Goal: Communication & Community: Participate in discussion

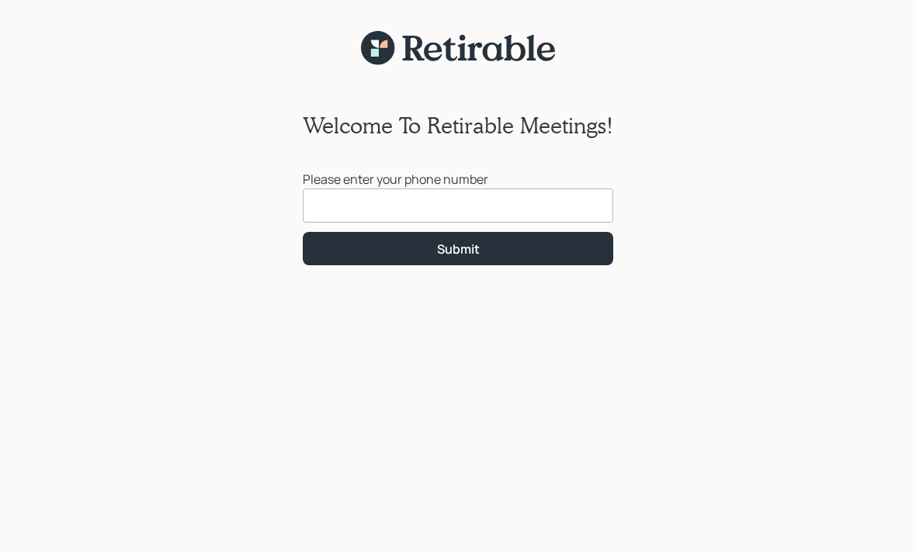
click at [336, 220] on input at bounding box center [458, 206] width 310 height 34
type input "[PHONE_NUMBER]"
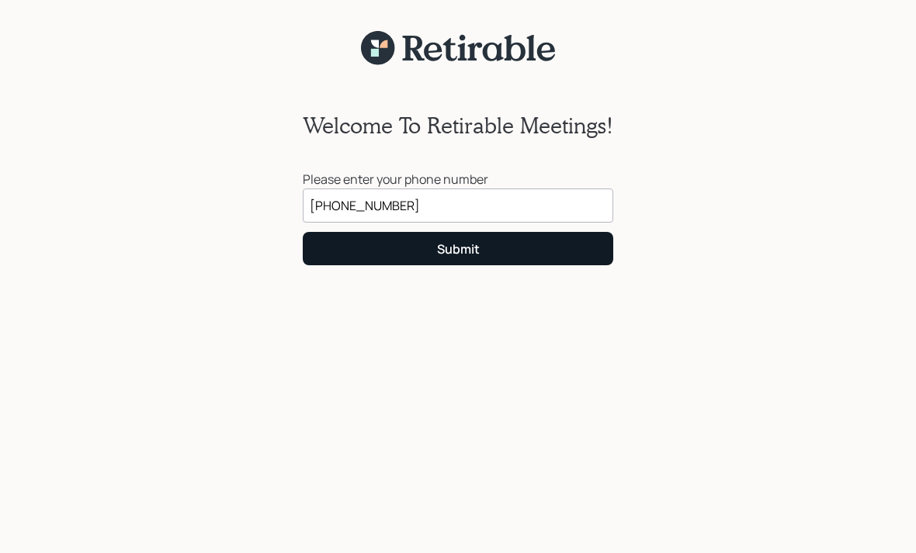
click at [424, 245] on button "Submit" at bounding box center [458, 248] width 310 height 33
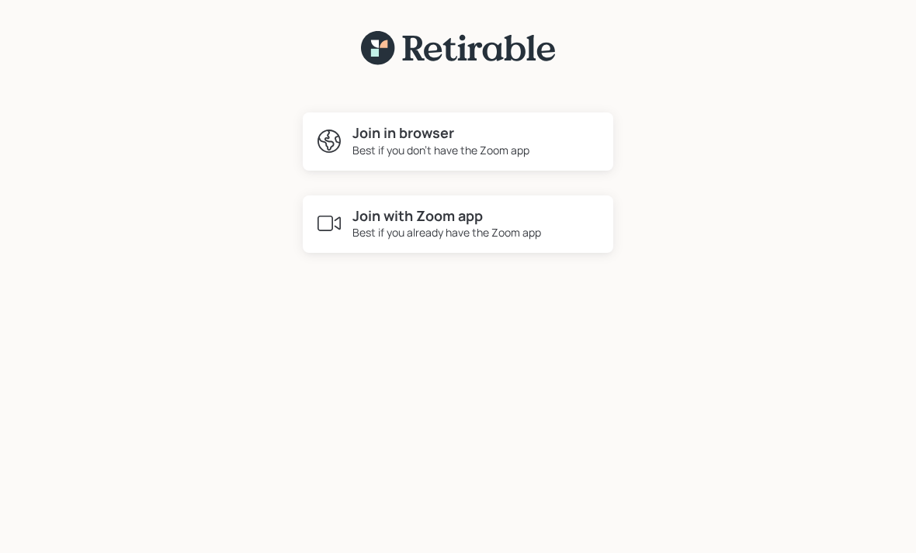
click at [394, 137] on h4 "Join in browser" at bounding box center [440, 133] width 177 height 17
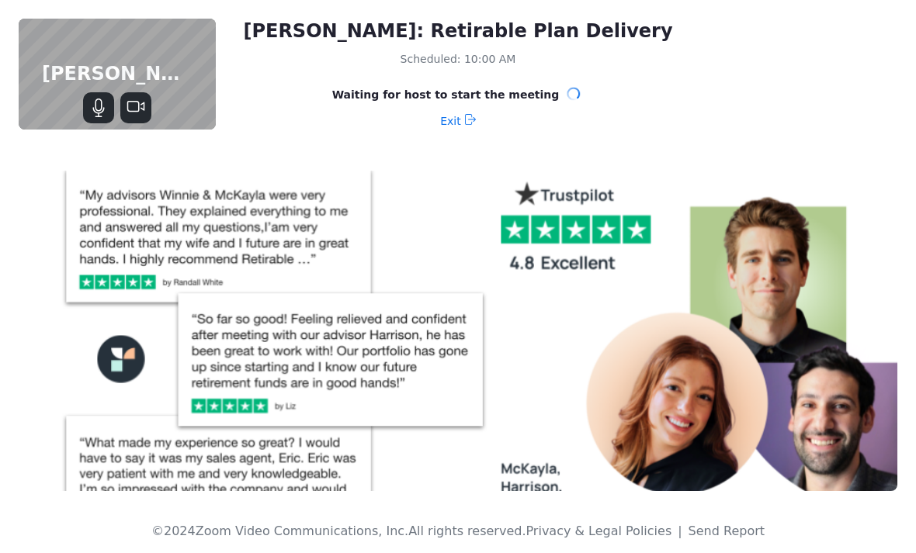
click at [134, 116] on icon "Stop Video" at bounding box center [136, 108] width 19 height 19
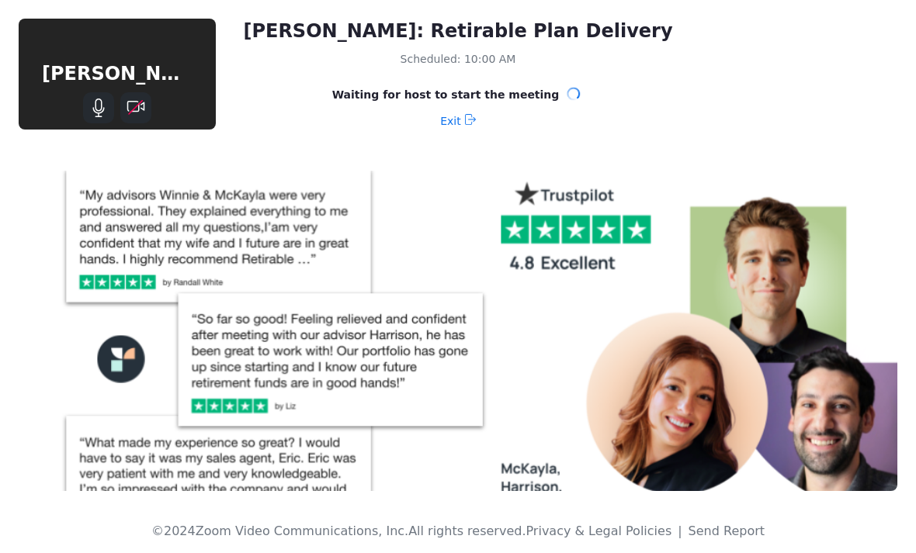
click at [99, 109] on icon "Mute" at bounding box center [98, 108] width 19 height 19
click at [607, 147] on div "Dennis Crotty: Retirable Plan Delivery Scheduled: 10:00 AM Waiting for host to …" at bounding box center [458, 76] width 916 height 152
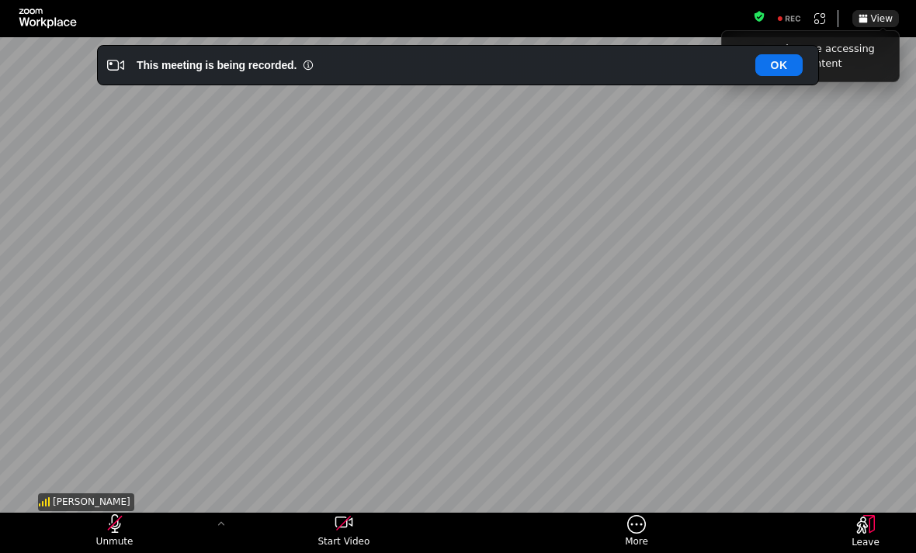
click at [193, 236] on div "[PERSON_NAME]" at bounding box center [458, 277] width 846 height 476
click at [115, 541] on span "Unmute" at bounding box center [114, 542] width 37 height 12
click at [113, 527] on icon "unmute my microphone" at bounding box center [115, 524] width 12 height 19
click at [113, 536] on span "Unmute" at bounding box center [114, 542] width 37 height 12
click at [109, 526] on icon "unmute my microphone" at bounding box center [115, 524] width 19 height 19
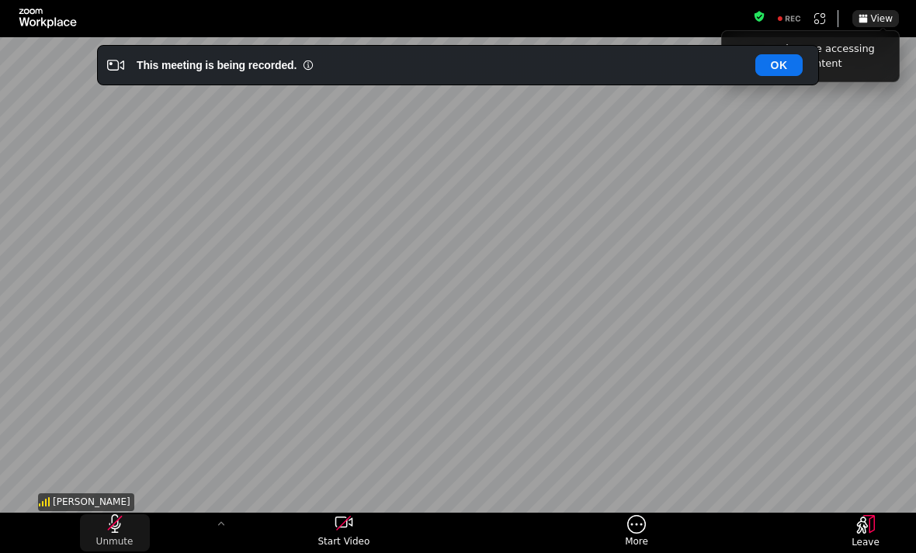
click at [109, 544] on span "Unmute" at bounding box center [114, 542] width 37 height 12
click at [108, 524] on icon "unmute my microphone" at bounding box center [115, 524] width 19 height 19
click at [106, 530] on icon "unmute my microphone" at bounding box center [115, 524] width 19 height 19
click at [111, 529] on icon "unmute my microphone" at bounding box center [115, 524] width 12 height 19
click at [113, 529] on icon "unmute my microphone" at bounding box center [115, 524] width 12 height 19
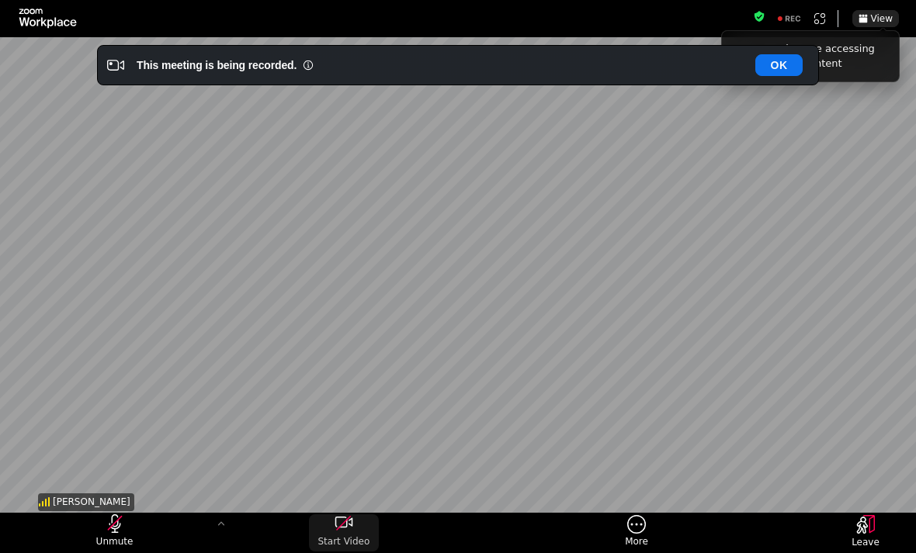
click at [343, 529] on icon "start my video" at bounding box center [344, 524] width 19 height 19
click at [341, 525] on icon "start my video" at bounding box center [344, 524] width 19 height 19
click at [343, 526] on html "See apps that are accessing your meeting content View Unmute Start Video More L…" at bounding box center [458, 276] width 916 height 553
click at [344, 526] on icon "start my video" at bounding box center [344, 524] width 19 height 19
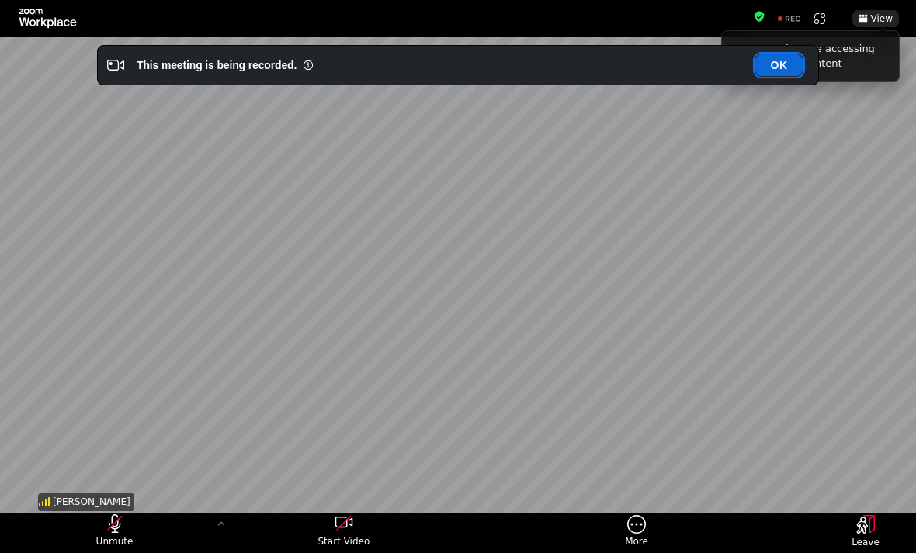
click at [780, 66] on button "OK" at bounding box center [778, 65] width 47 height 22
click at [843, 118] on div "Harrison Schaefer" at bounding box center [458, 277] width 846 height 476
click at [775, 68] on button "OK" at bounding box center [778, 65] width 47 height 22
click at [732, 147] on div "Harrison Schaefer" at bounding box center [458, 277] width 846 height 476
drag, startPoint x: 780, startPoint y: 71, endPoint x: 770, endPoint y: 71, distance: 10.1
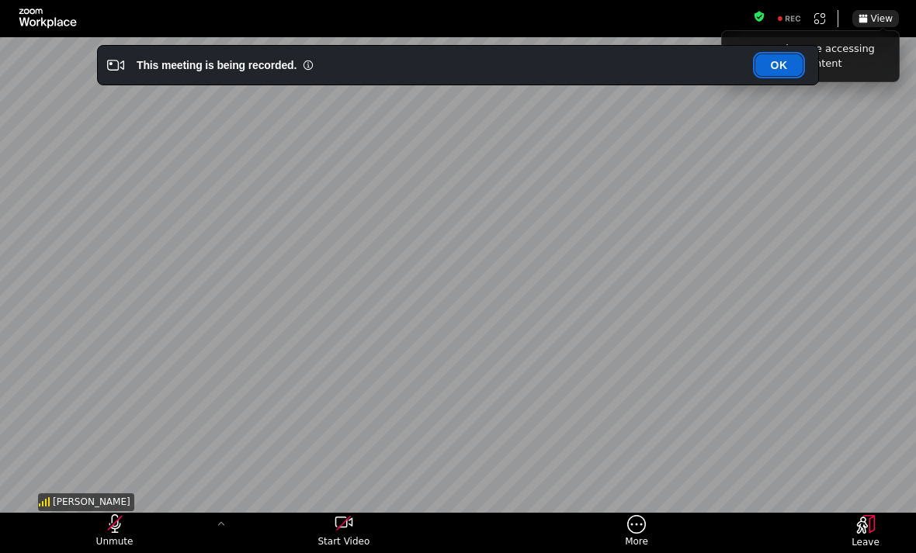
click at [770, 71] on button "OK" at bounding box center [778, 65] width 47 height 22
click at [784, 64] on button "OK" at bounding box center [778, 65] width 47 height 22
click at [795, 68] on button "OK" at bounding box center [778, 65] width 47 height 22
click at [775, 64] on button "OK" at bounding box center [778, 65] width 47 height 22
click at [779, 68] on button "OK" at bounding box center [778, 65] width 47 height 22
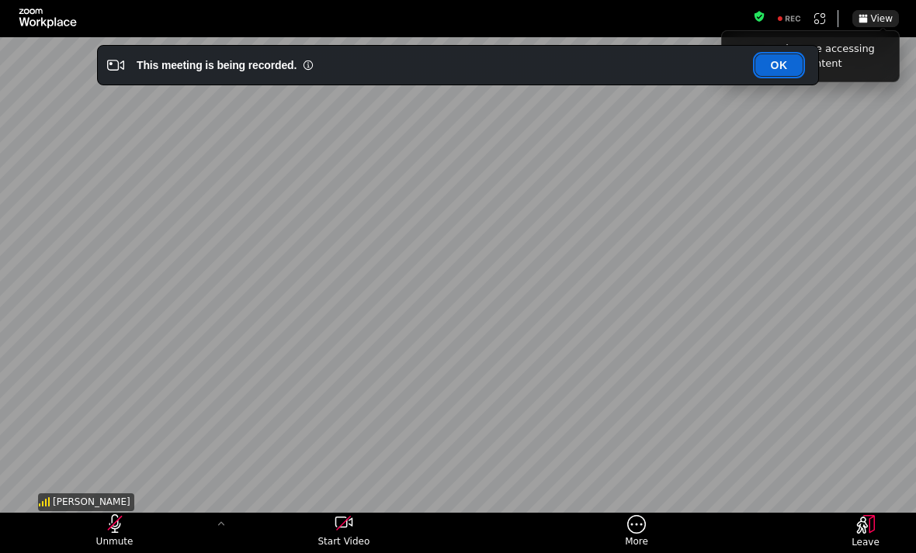
click at [779, 68] on button "OK" at bounding box center [778, 65] width 47 height 22
click at [619, 55] on div "This meeting is being recorded. OK" at bounding box center [470, 65] width 666 height 22
drag, startPoint x: 633, startPoint y: 68, endPoint x: 560, endPoint y: 165, distance: 121.6
click at [560, 165] on div "See apps that are accessing your meeting content View Unmute Start Video More L…" at bounding box center [458, 276] width 916 height 553
click at [886, 57] on div "See apps that are accessing your meeting content" at bounding box center [810, 56] width 155 height 29
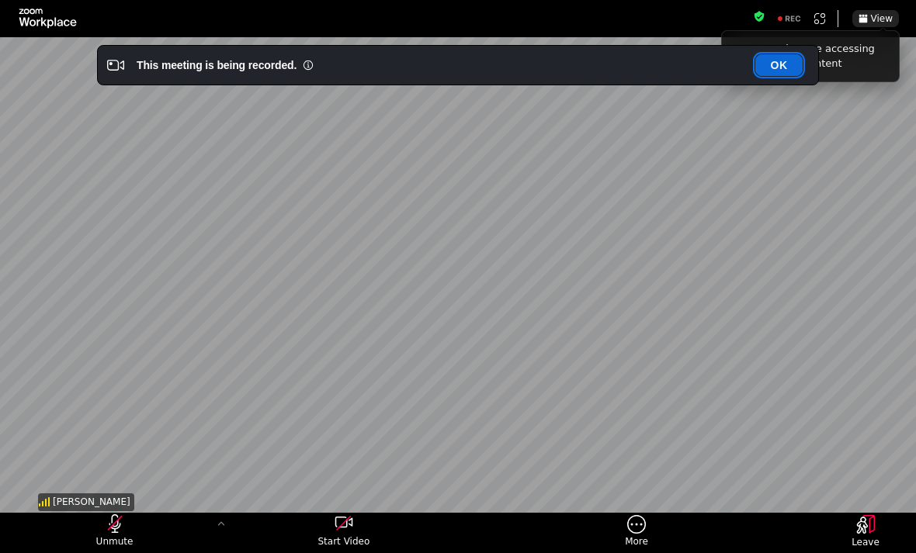
click at [780, 69] on button "OK" at bounding box center [778, 65] width 47 height 22
click at [787, 66] on button "OK" at bounding box center [778, 65] width 47 height 22
click at [723, 63] on div "This meeting is being recorded. OK" at bounding box center [470, 65] width 666 height 22
click at [789, 68] on button "OK" at bounding box center [778, 65] width 47 height 22
click at [779, 65] on button "OK" at bounding box center [778, 65] width 47 height 22
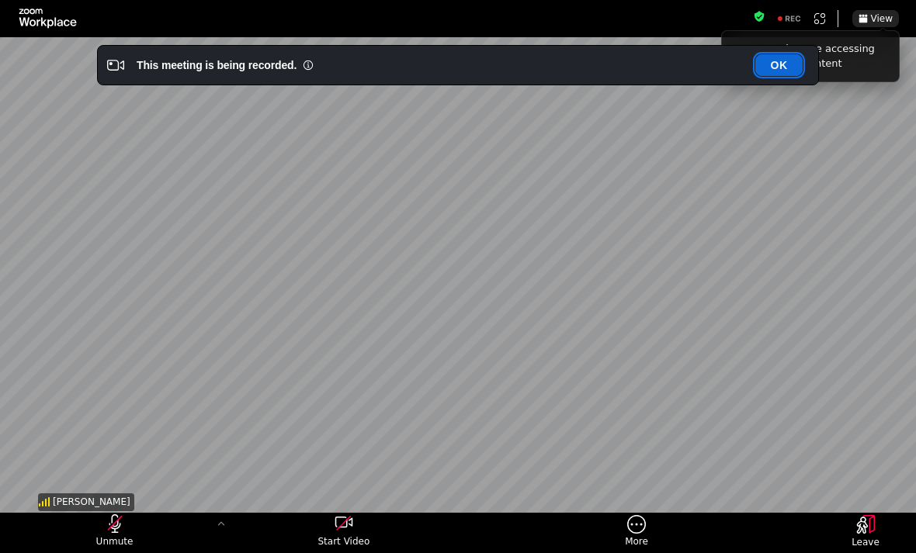
click at [763, 65] on button "OK" at bounding box center [778, 65] width 47 height 22
click at [785, 71] on button "OK" at bounding box center [778, 65] width 47 height 22
click at [779, 65] on button "OK" at bounding box center [778, 65] width 47 height 22
click at [883, 26] on button "View" at bounding box center [875, 18] width 47 height 17
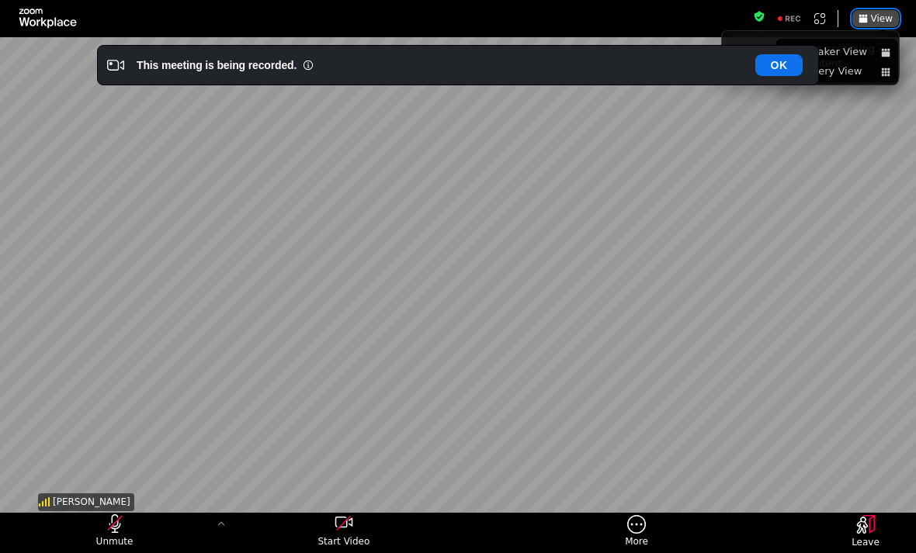
click at [875, 19] on span "View" at bounding box center [882, 18] width 22 height 9
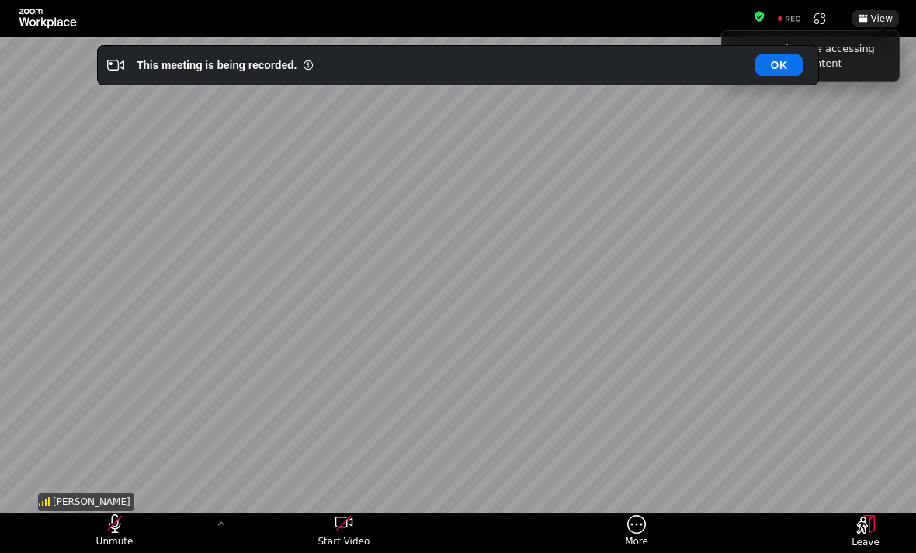
click at [862, 53] on div "See apps that are accessing your meeting content" at bounding box center [810, 56] width 155 height 29
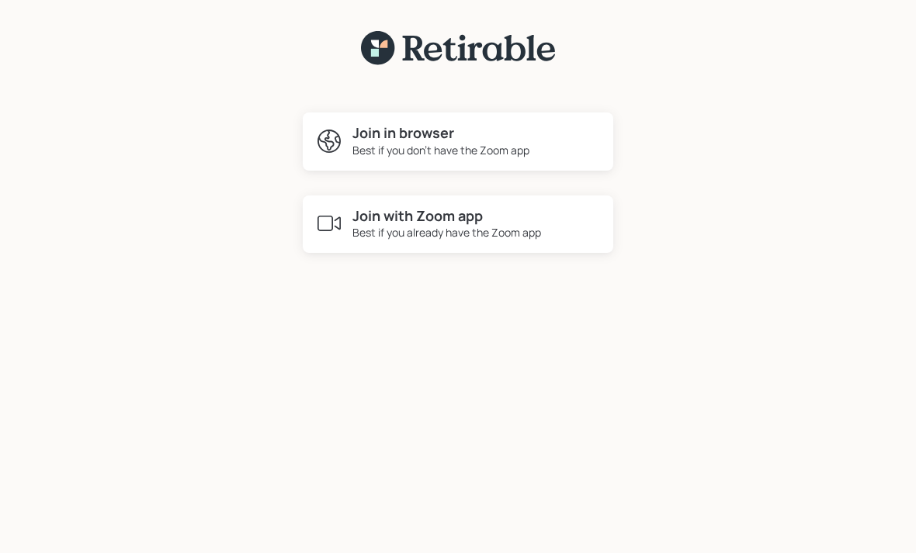
click at [423, 146] on div "Best if you don't have the Zoom app" at bounding box center [440, 150] width 177 height 16
click at [397, 149] on div "Best if you don't have the Zoom app" at bounding box center [440, 150] width 177 height 16
click at [379, 148] on div "Best if you don't have the Zoom app" at bounding box center [440, 150] width 177 height 16
click at [452, 120] on div "Join in browser Best if you don't have the Zoom app" at bounding box center [458, 142] width 310 height 58
click at [414, 127] on h4 "Join in browser" at bounding box center [440, 133] width 177 height 17
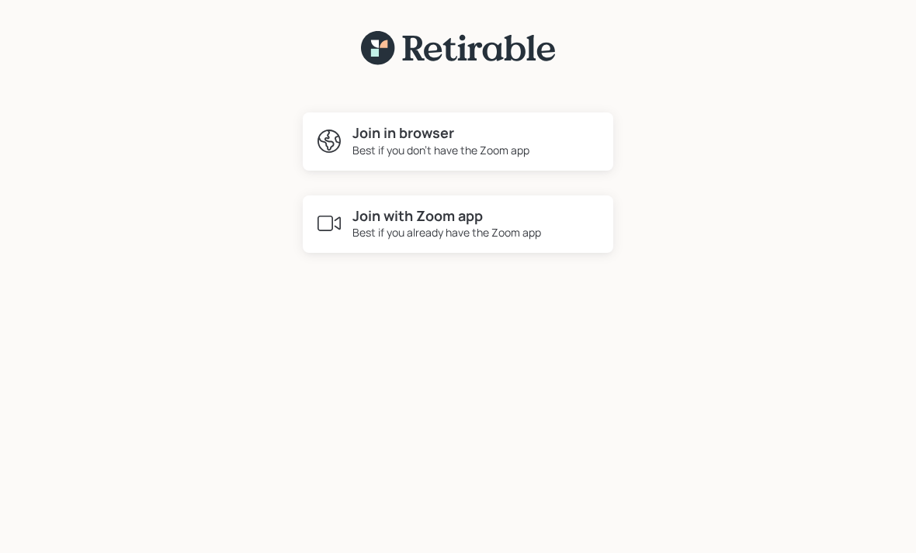
click at [492, 150] on div "Best if you don't have the Zoom app" at bounding box center [440, 150] width 177 height 16
click at [442, 148] on div "Best if you don't have the Zoom app" at bounding box center [440, 150] width 177 height 16
click at [428, 151] on div "Best if you don't have the Zoom app" at bounding box center [440, 150] width 177 height 16
click at [416, 138] on h4 "Join in browser" at bounding box center [440, 133] width 177 height 17
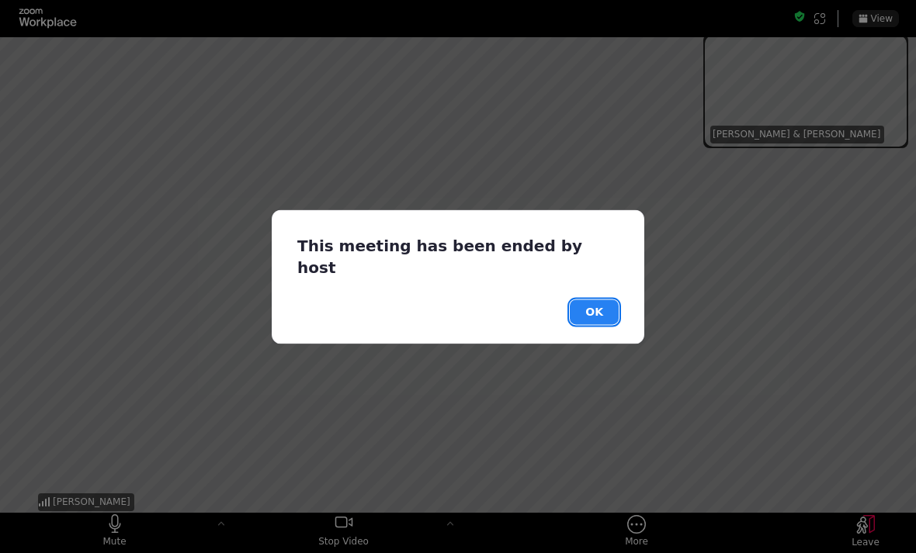
click at [588, 303] on button "OK" at bounding box center [594, 312] width 49 height 25
